Goal: Information Seeking & Learning: Learn about a topic

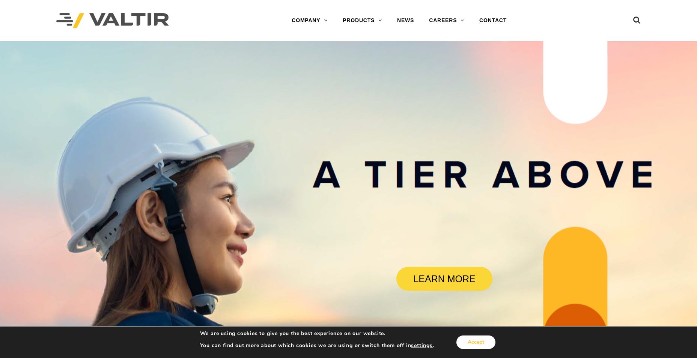
click at [473, 340] on button "Accept" at bounding box center [475, 343] width 39 height 14
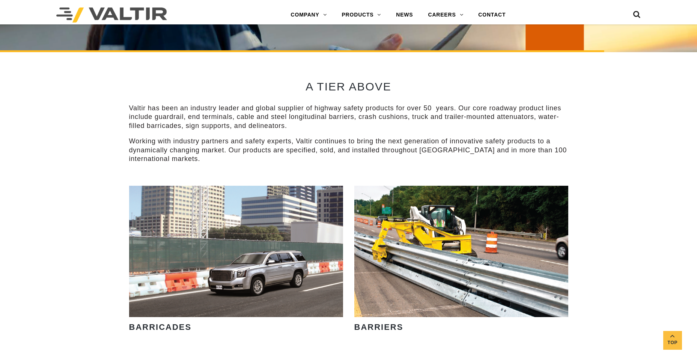
scroll to position [375, 0]
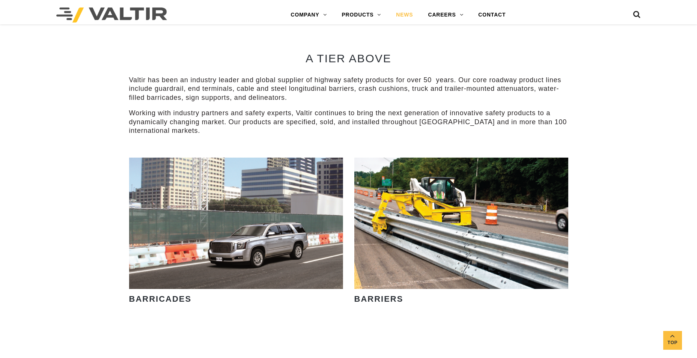
click at [408, 14] on link "NEWS" at bounding box center [405, 15] width 32 height 15
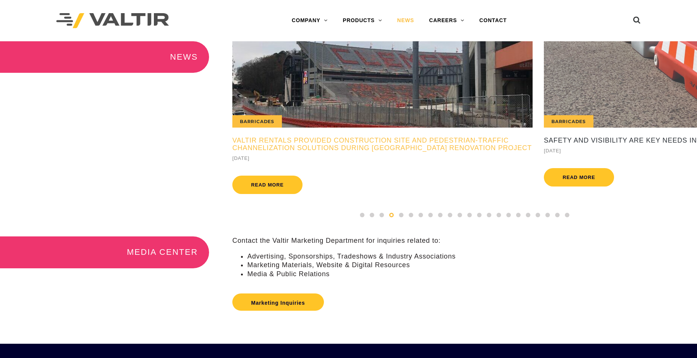
click at [283, 152] on h5 "Valtir Rentals Provided Construction Site and Pedestrian-Traffic Channelization…" at bounding box center [382, 144] width 300 height 15
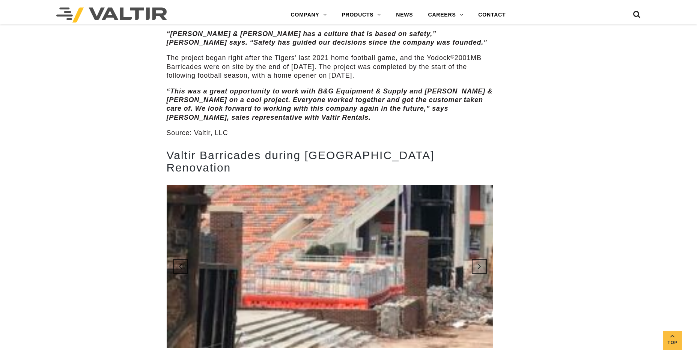
scroll to position [713, 0]
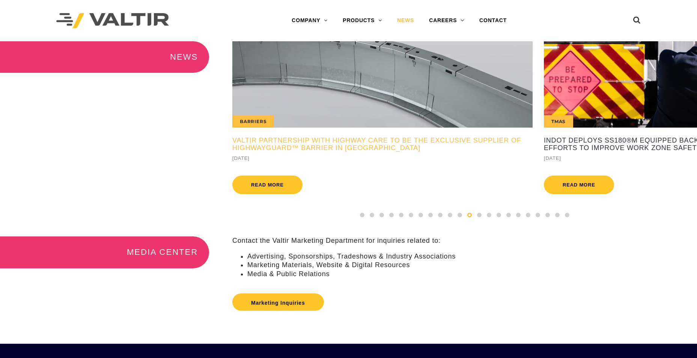
click at [331, 148] on h5 "Valtir Partnership with Highway Care to Be the Exclusive Supplier of HighwayGua…" at bounding box center [382, 144] width 300 height 15
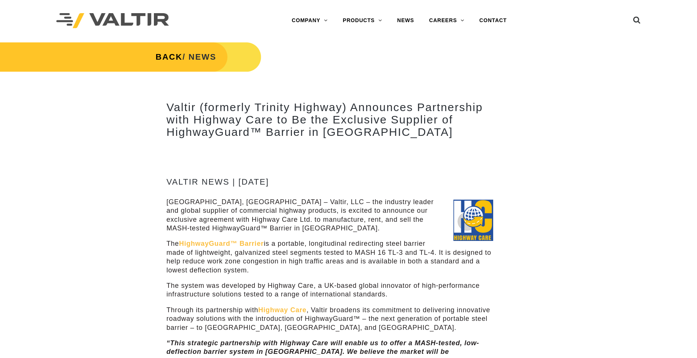
click at [167, 58] on link "BACK" at bounding box center [169, 56] width 27 height 9
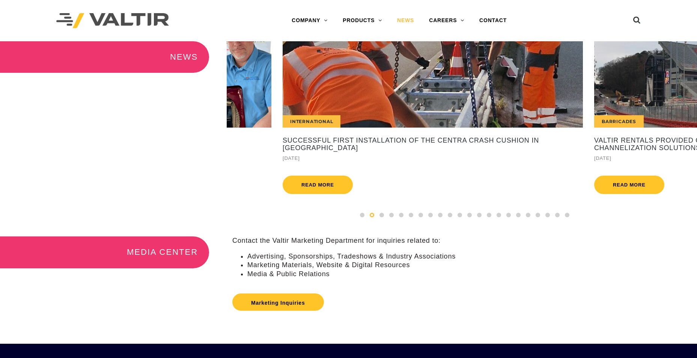
drag, startPoint x: 609, startPoint y: 119, endPoint x: 305, endPoint y: 114, distance: 303.7
click at [305, 114] on div "International" at bounding box center [433, 84] width 300 height 86
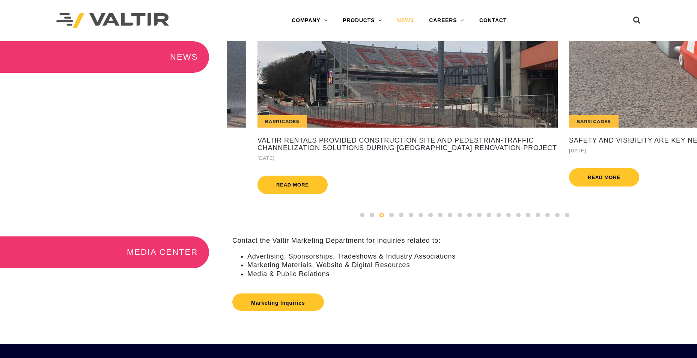
drag, startPoint x: 553, startPoint y: 104, endPoint x: 281, endPoint y: 102, distance: 271.4
click at [282, 102] on div "Barricades" at bounding box center [408, 84] width 300 height 86
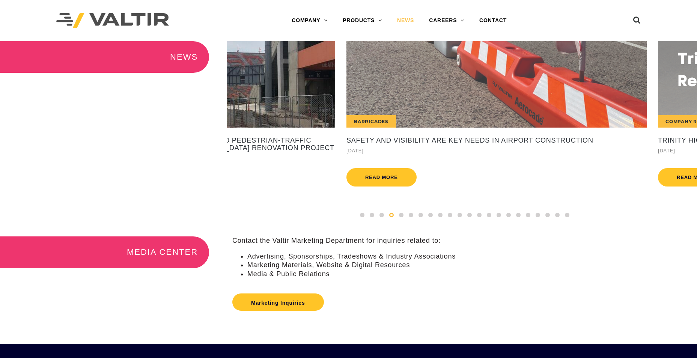
drag, startPoint x: 641, startPoint y: 101, endPoint x: 449, endPoint y: 104, distance: 191.8
click at [449, 104] on div "Barricades" at bounding box center [496, 84] width 300 height 86
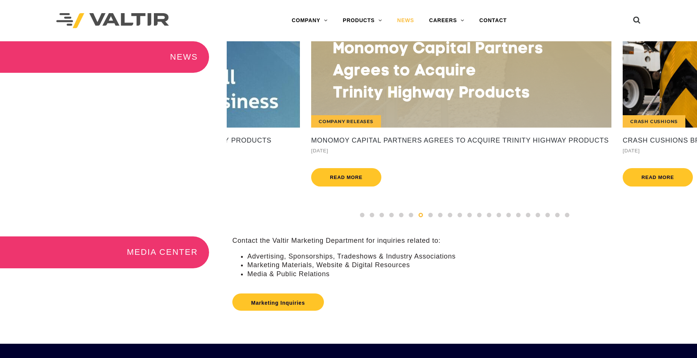
drag, startPoint x: 554, startPoint y: 102, endPoint x: 322, endPoint y: 104, distance: 232.7
click at [322, 104] on div "Company Releases" at bounding box center [461, 84] width 300 height 86
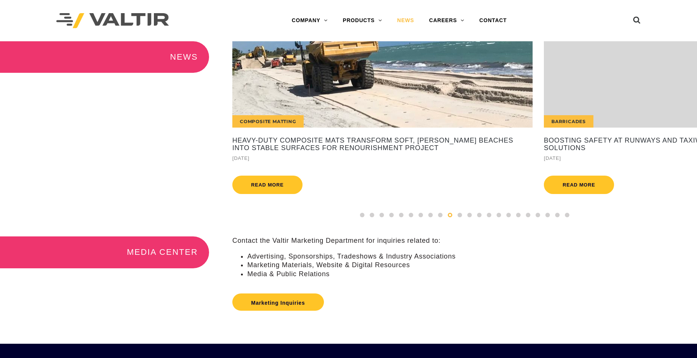
click at [437, 106] on div "Composite Matting" at bounding box center [382, 84] width 300 height 86
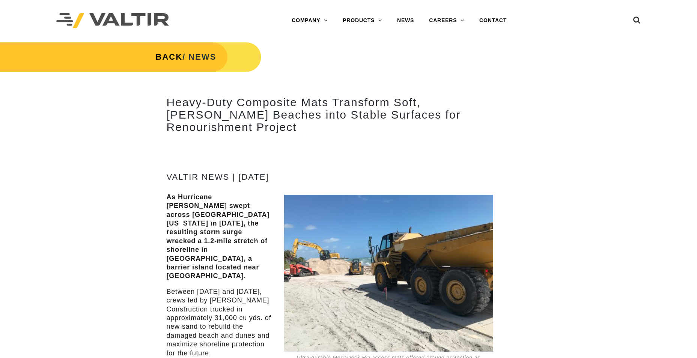
scroll to position [38, 0]
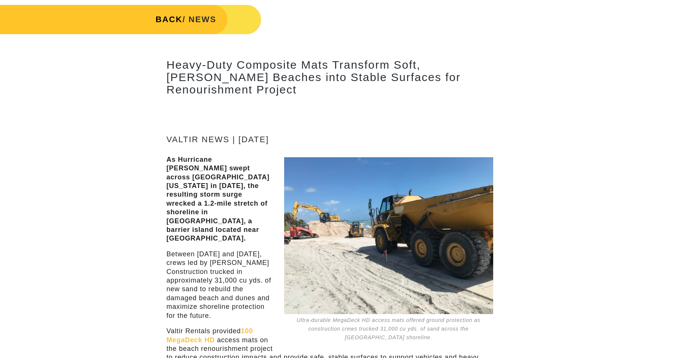
click at [164, 21] on link "BACK" at bounding box center [169, 19] width 27 height 9
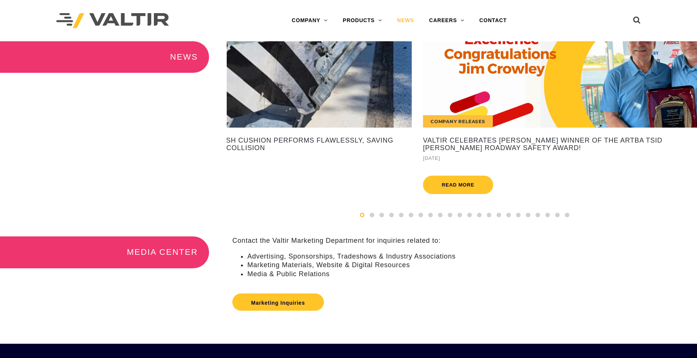
drag, startPoint x: 608, startPoint y: 99, endPoint x: 682, endPoint y: 72, distance: 78.5
click at [423, 96] on div "Company Releases" at bounding box center [573, 84] width 300 height 86
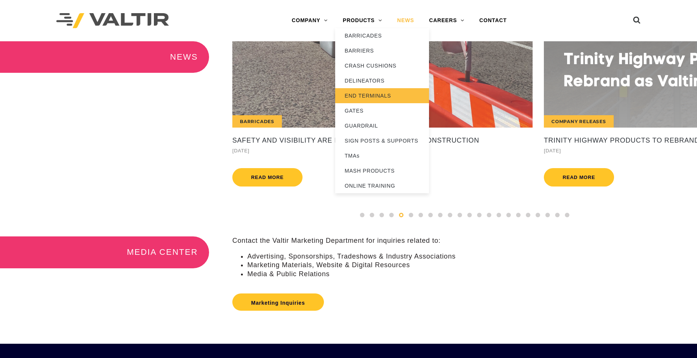
click at [357, 95] on link "END TERMINALS" at bounding box center [382, 95] width 94 height 15
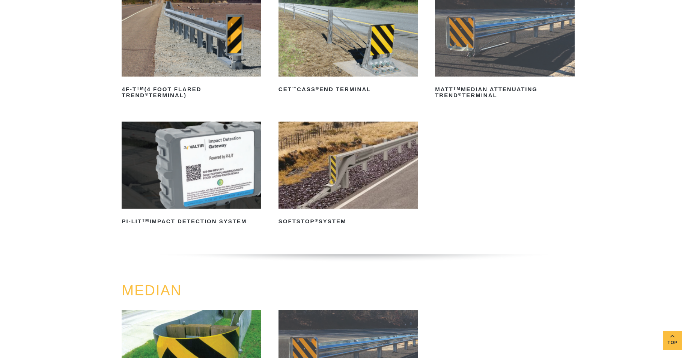
scroll to position [150, 0]
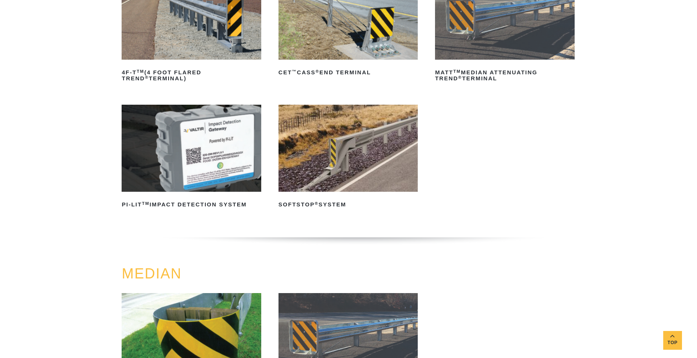
click at [217, 156] on img at bounding box center [191, 148] width 139 height 87
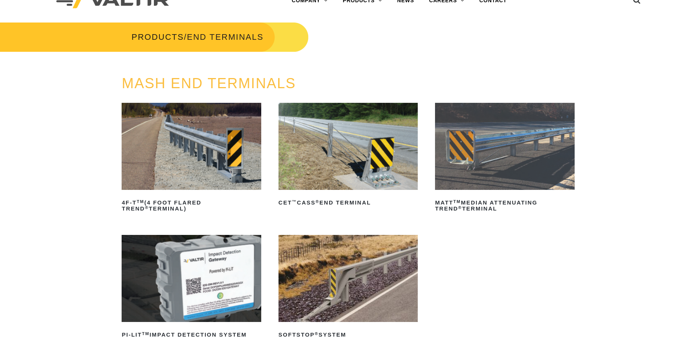
scroll to position [10, 0]
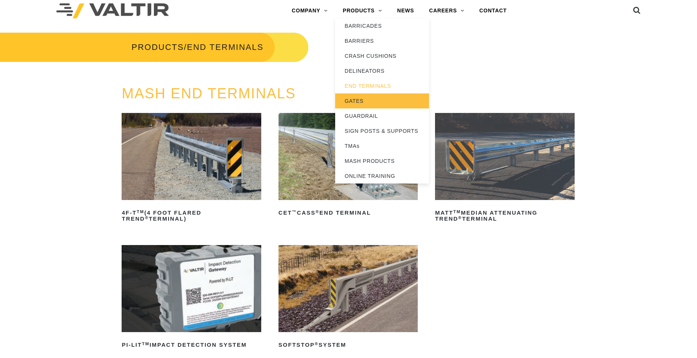
click at [367, 102] on link "GATES" at bounding box center [382, 100] width 94 height 15
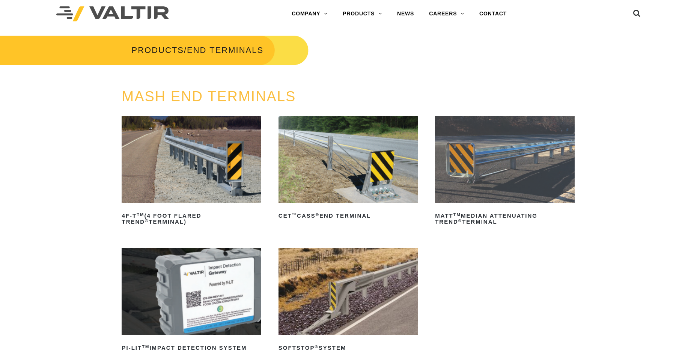
scroll to position [0, 0]
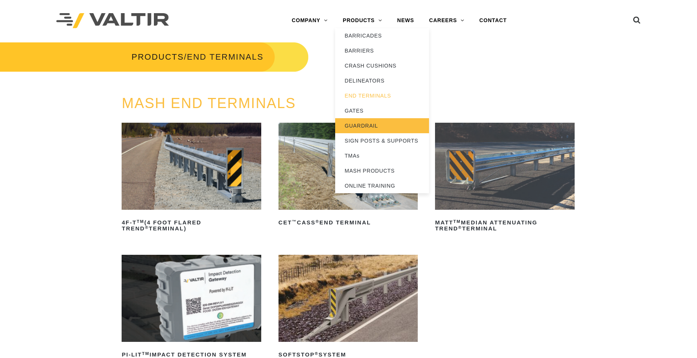
click at [363, 125] on link "GUARDRAIL" at bounding box center [382, 125] width 94 height 15
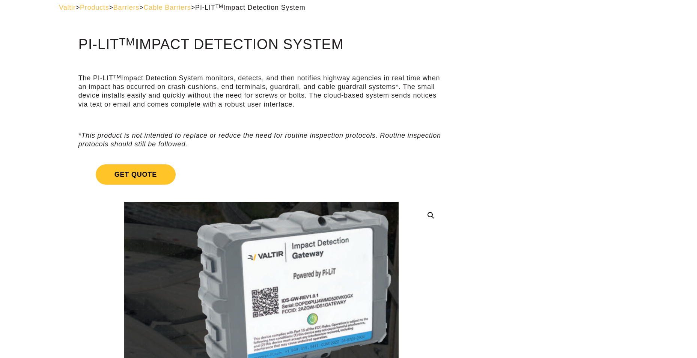
scroll to position [38, 0]
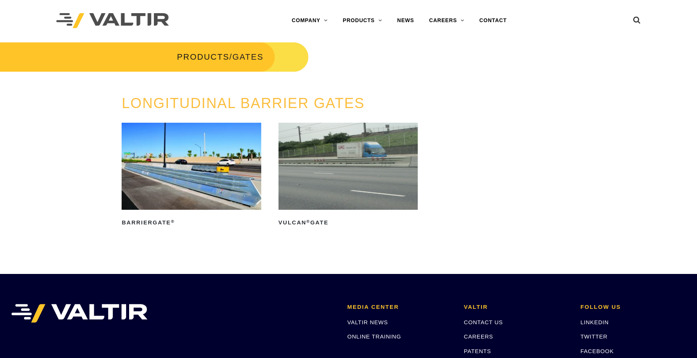
click at [217, 185] on img at bounding box center [191, 166] width 139 height 87
click at [303, 176] on img at bounding box center [348, 166] width 139 height 87
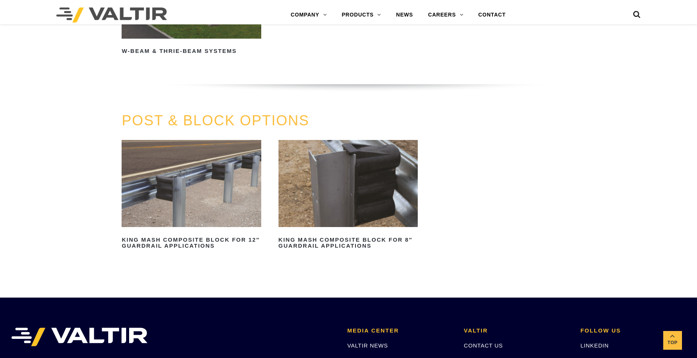
scroll to position [676, 0]
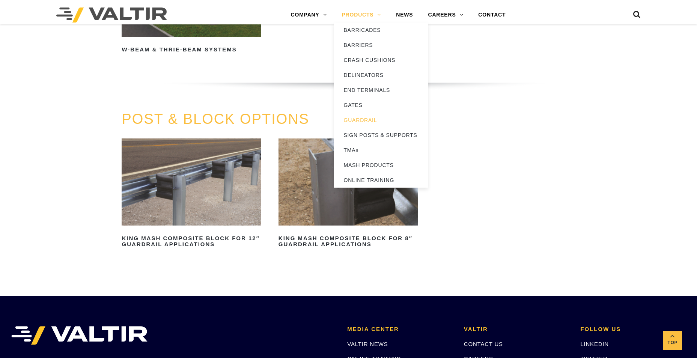
click at [363, 17] on link "PRODUCTS" at bounding box center [361, 15] width 54 height 15
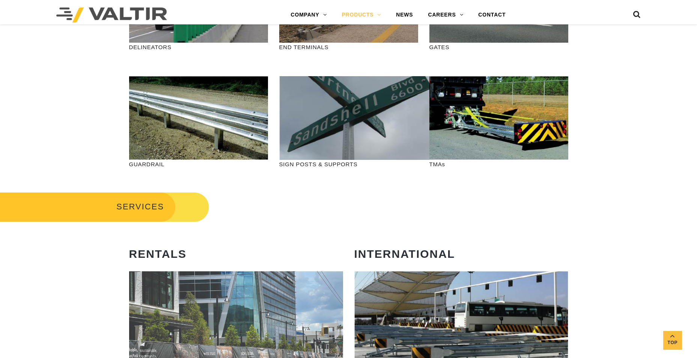
scroll to position [263, 0]
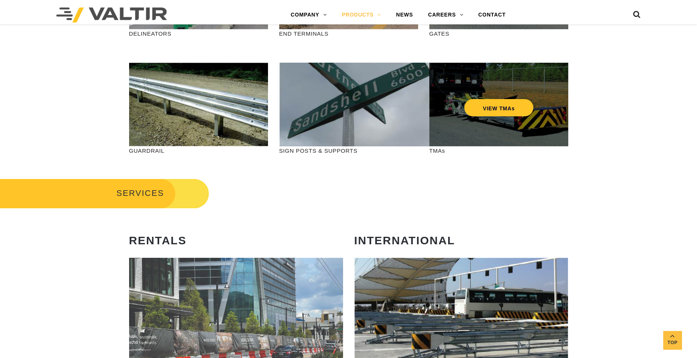
click at [506, 116] on div "VIEW TMAs" at bounding box center [498, 105] width 139 height 84
click at [499, 110] on link "VIEW TMAs" at bounding box center [498, 107] width 69 height 17
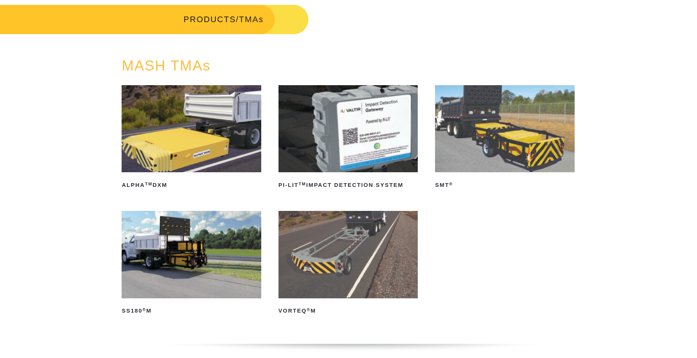
scroll to position [75, 0]
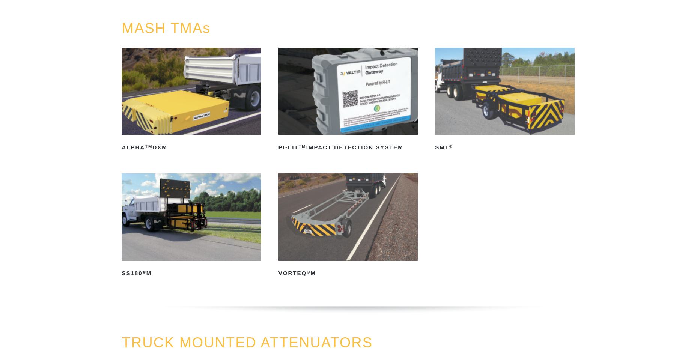
click at [187, 217] on img at bounding box center [191, 216] width 139 height 87
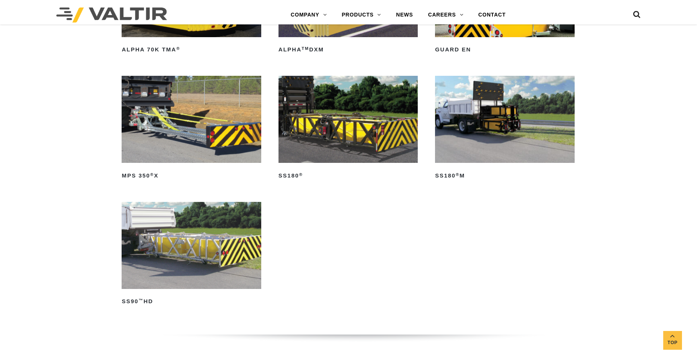
scroll to position [488, 0]
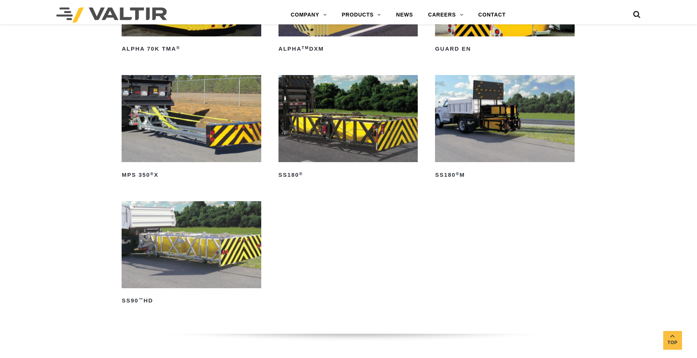
click at [191, 235] on img at bounding box center [191, 244] width 139 height 87
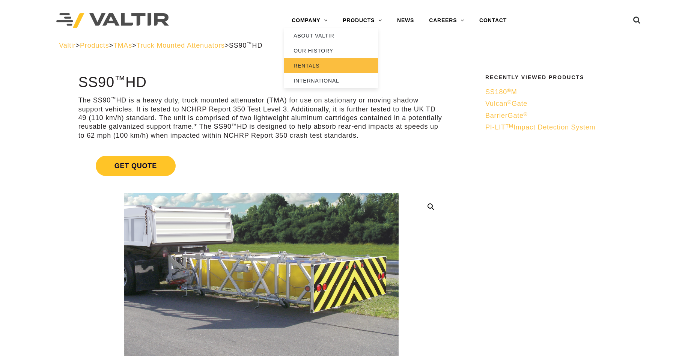
click at [304, 68] on link "RENTALS" at bounding box center [331, 65] width 94 height 15
